Goal: Task Accomplishment & Management: Manage account settings

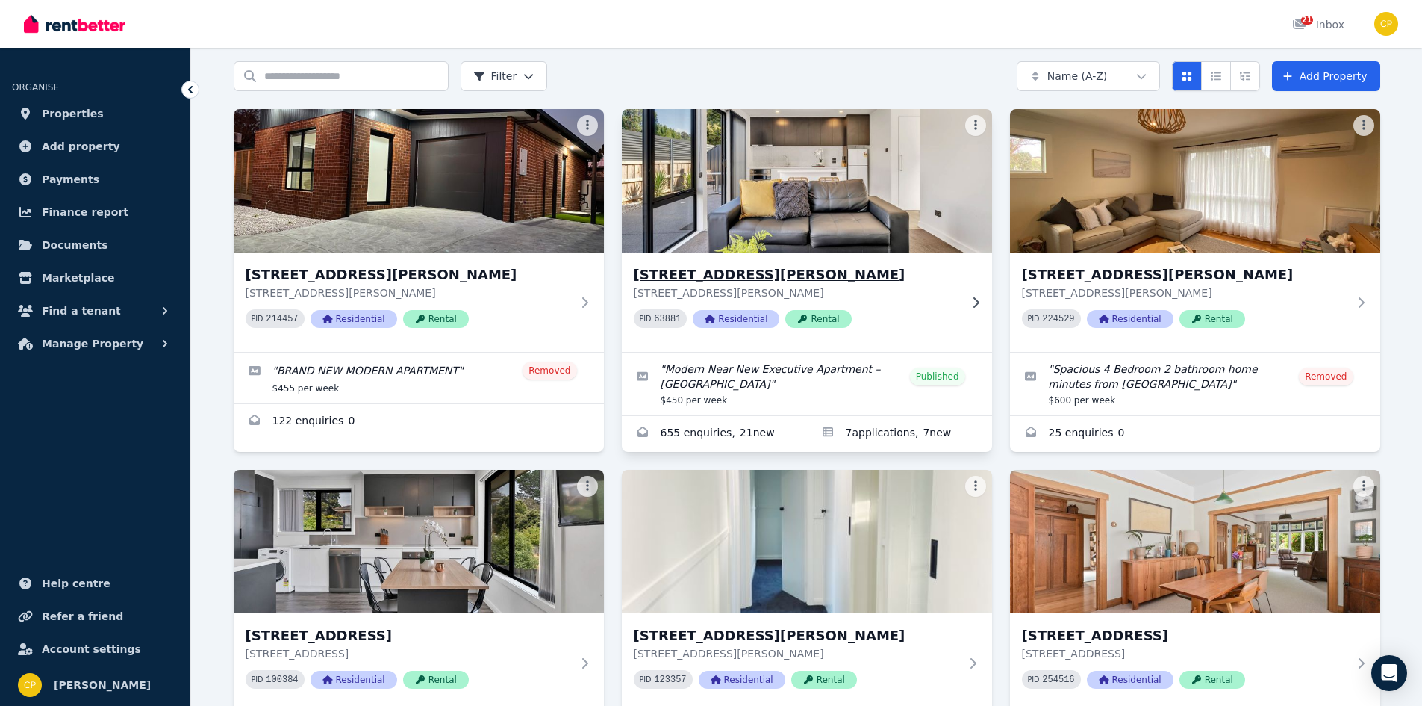
scroll to position [75, 0]
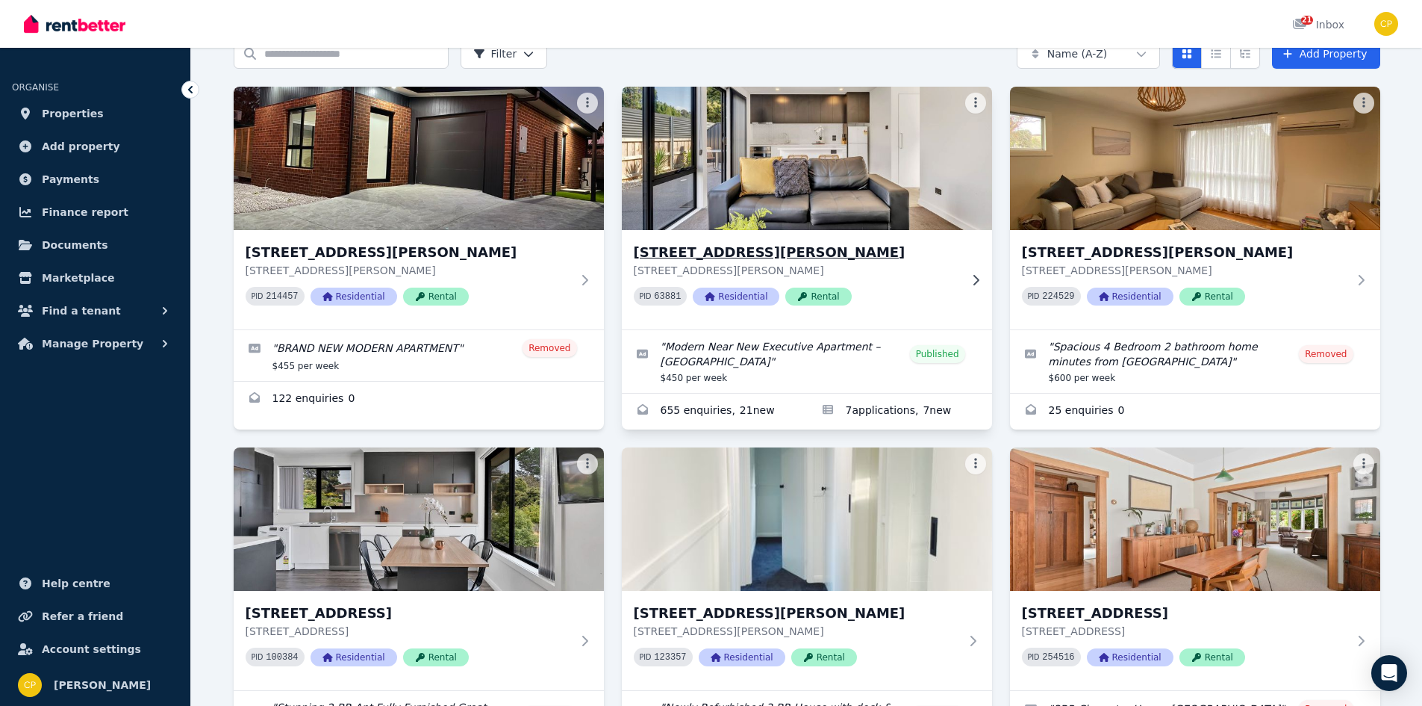
click at [819, 202] on img at bounding box center [806, 158] width 389 height 151
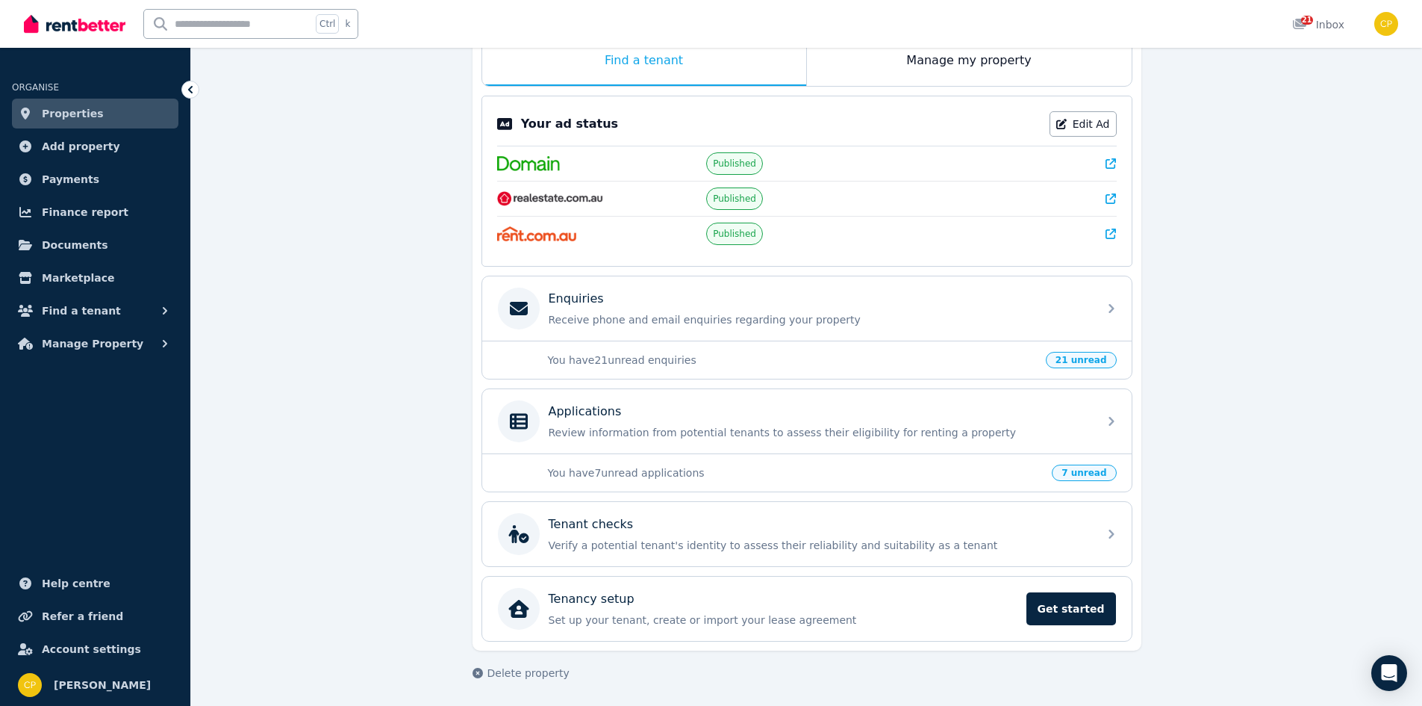
scroll to position [261, 0]
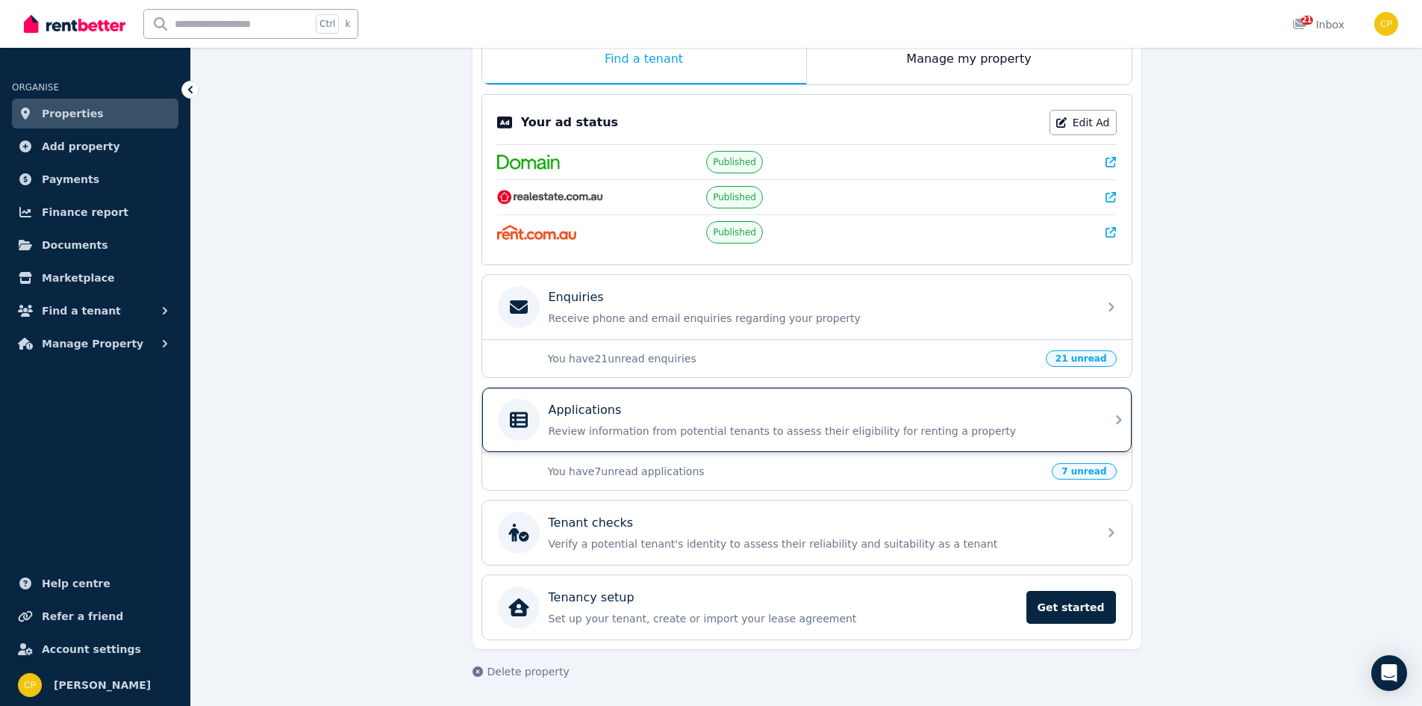
click at [560, 423] on p "Review information from potential tenants to assess their eligibility for renti…" at bounding box center [819, 430] width 541 height 15
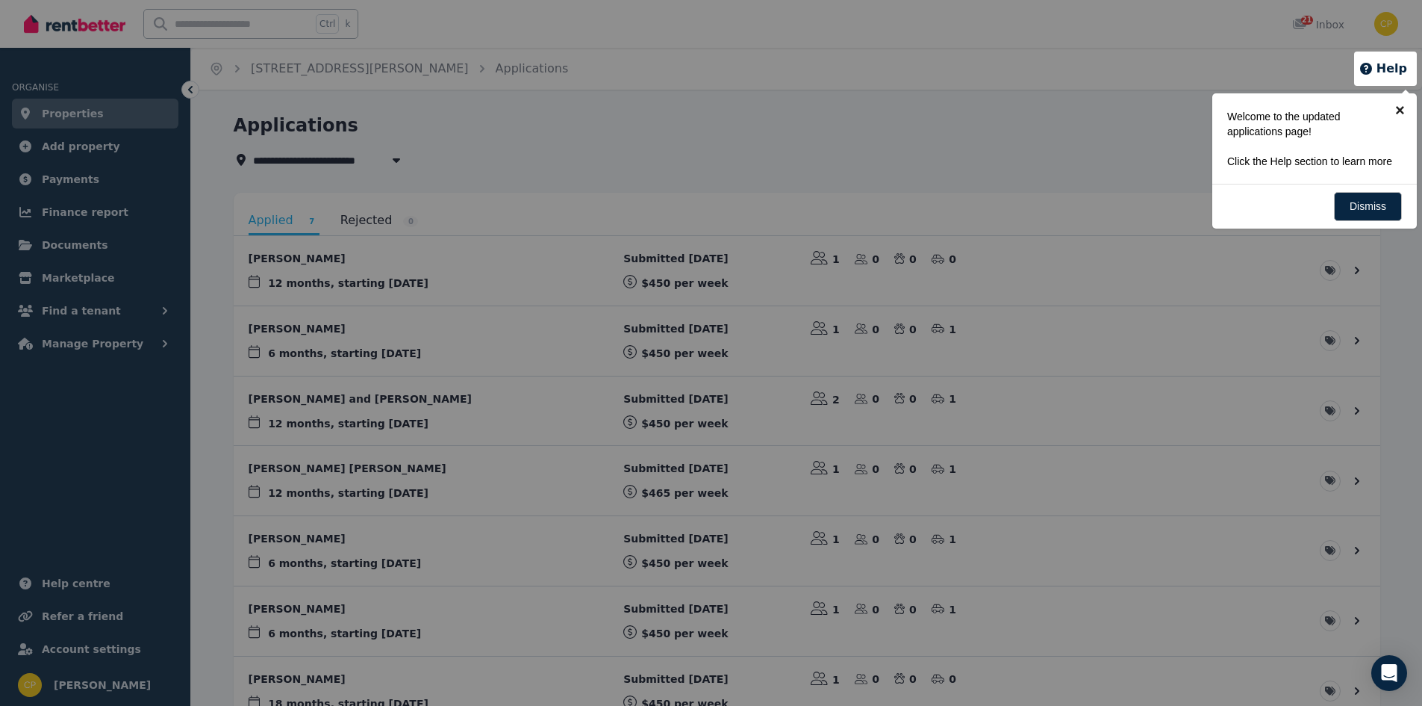
click at [1400, 108] on link "×" at bounding box center [1400, 110] width 34 height 34
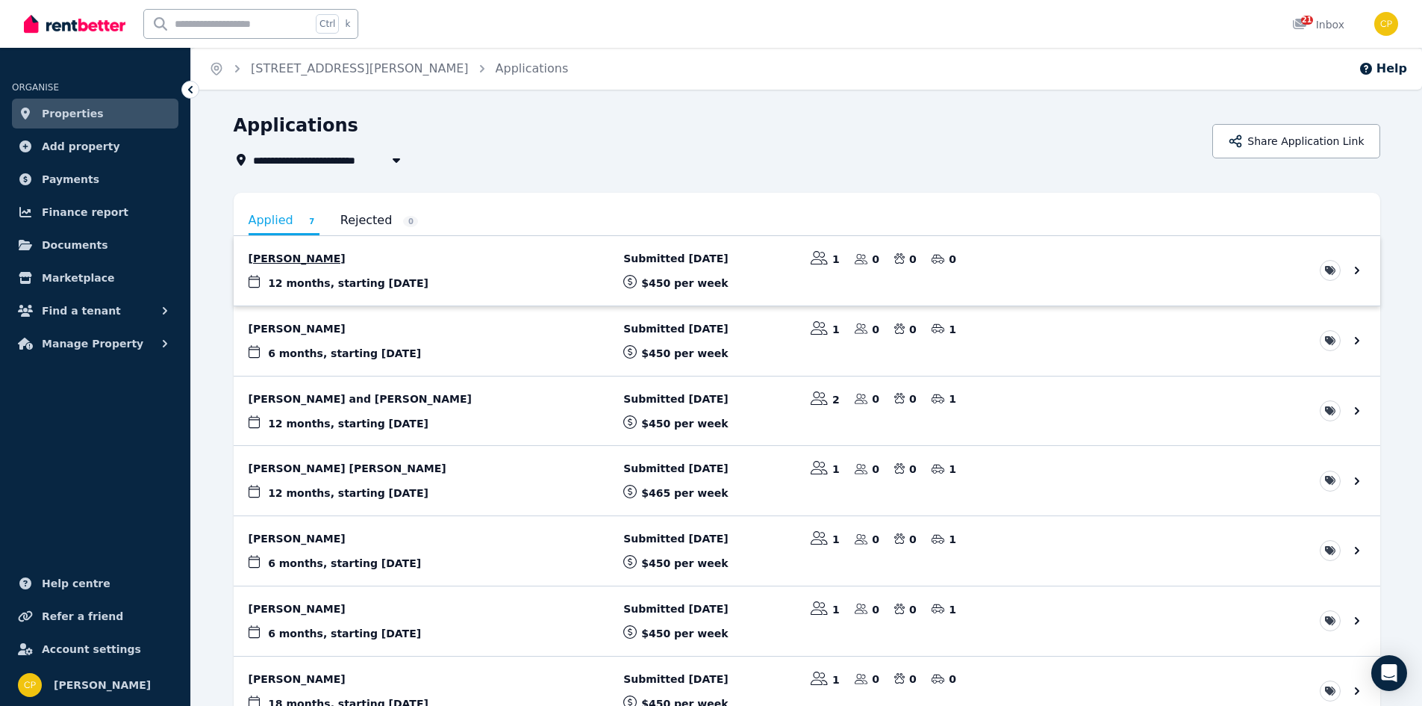
click at [308, 261] on link "View application: Amanda Bettridge" at bounding box center [807, 270] width 1147 height 69
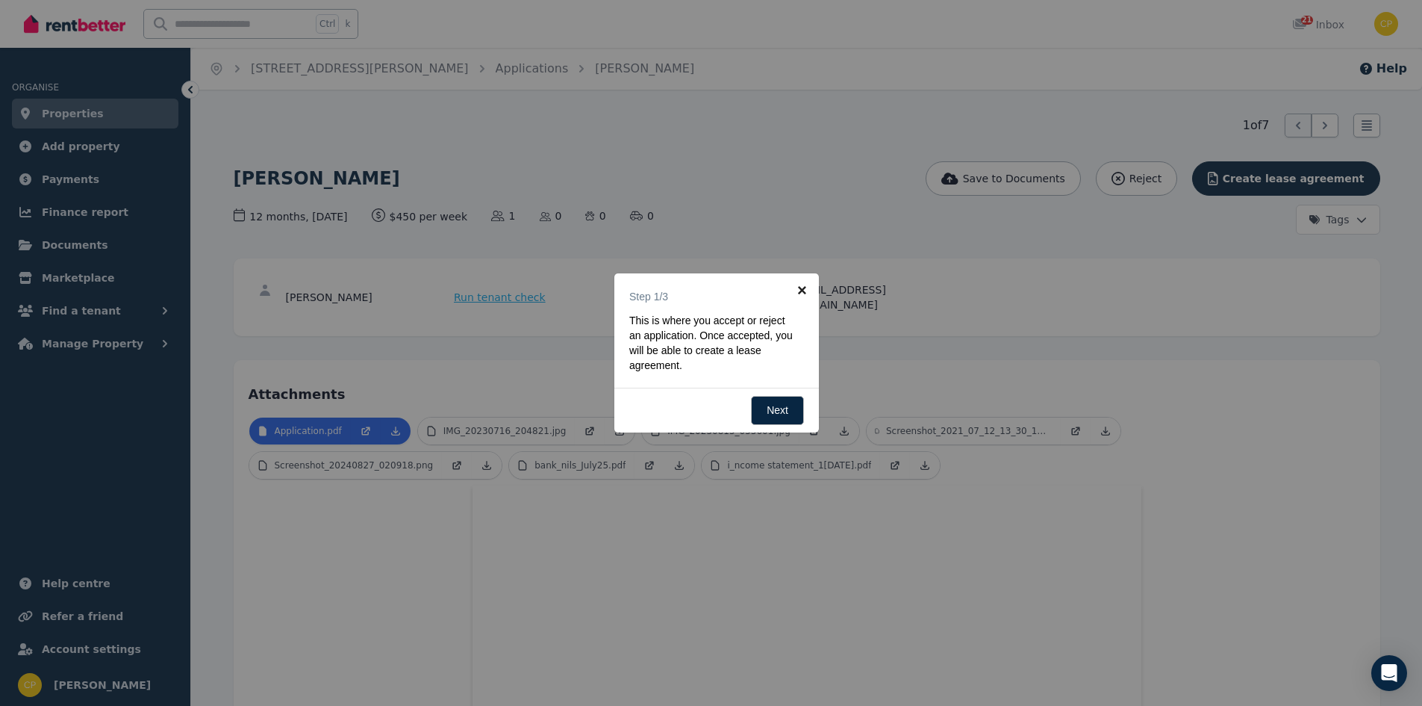
click at [812, 286] on link "×" at bounding box center [802, 290] width 34 height 34
